Goal: Check status: Check status

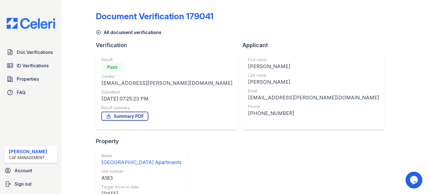
click at [23, 99] on div "Doc Verifications ID Verifications Properties FAQ [PERSON_NAME] CAF Management …" at bounding box center [31, 97] width 62 height 194
click at [27, 93] on link "FAQ" at bounding box center [30, 92] width 53 height 11
click at [27, 52] on span "Doc Verifications" at bounding box center [35, 52] width 36 height 7
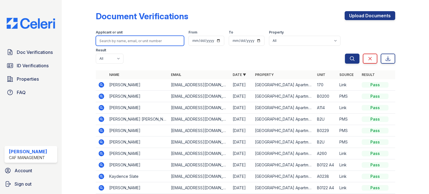
click at [117, 42] on input "search" at bounding box center [140, 41] width 88 height 10
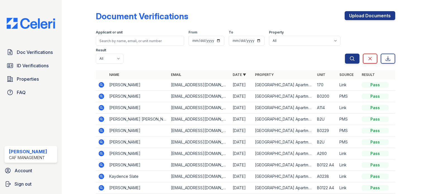
click at [113, 94] on td "[PERSON_NAME]" at bounding box center [138, 96] width 62 height 11
click at [102, 96] on icon at bounding box center [101, 96] width 7 height 7
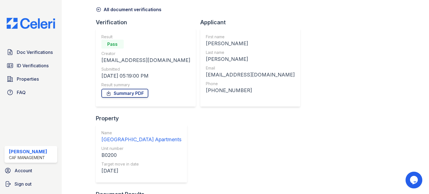
scroll to position [43, 0]
